Goal: Transaction & Acquisition: Purchase product/service

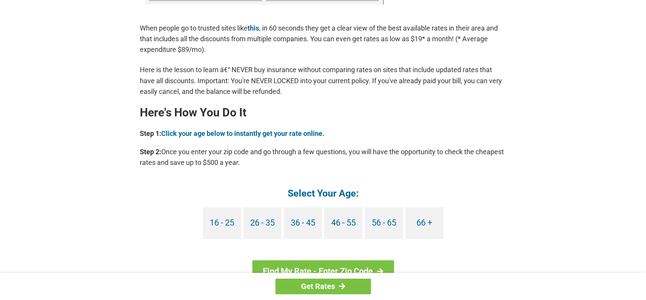
scroll to position [616, 0]
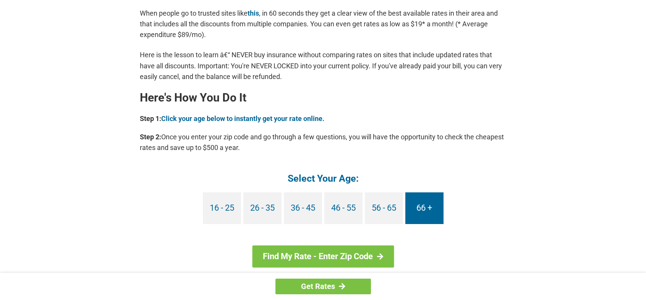
click at [425, 209] on link "66 +" at bounding box center [424, 209] width 38 height 32
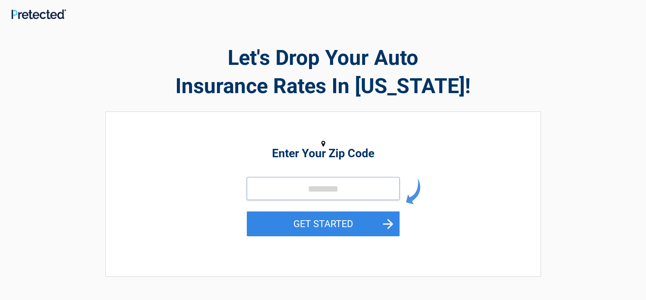
click at [262, 184] on input "tel" at bounding box center [323, 188] width 153 height 23
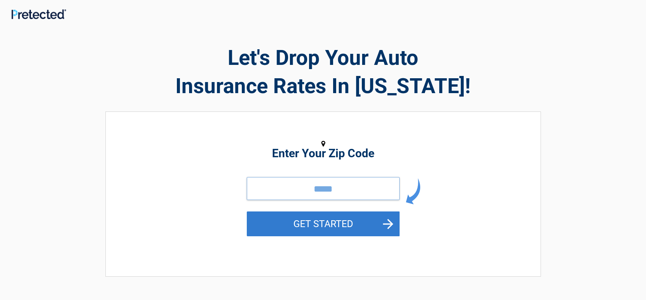
type input "*****"
click at [382, 225] on button "GET STARTED" at bounding box center [323, 224] width 153 height 25
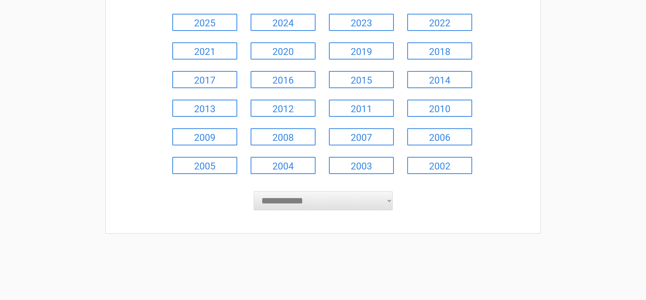
scroll to position [97, 0]
